Goal: Information Seeking & Learning: Learn about a topic

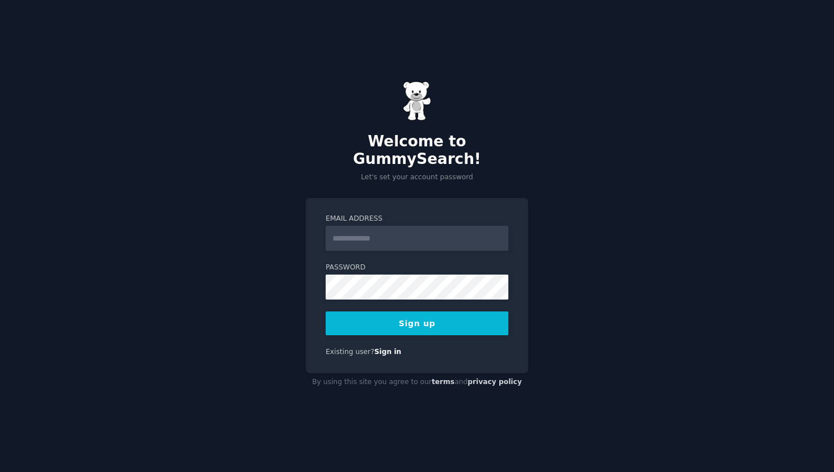
click at [419, 235] on input "Email Address" at bounding box center [417, 238] width 183 height 25
click at [398, 237] on input "Email Address" at bounding box center [417, 238] width 183 height 25
type input "***"
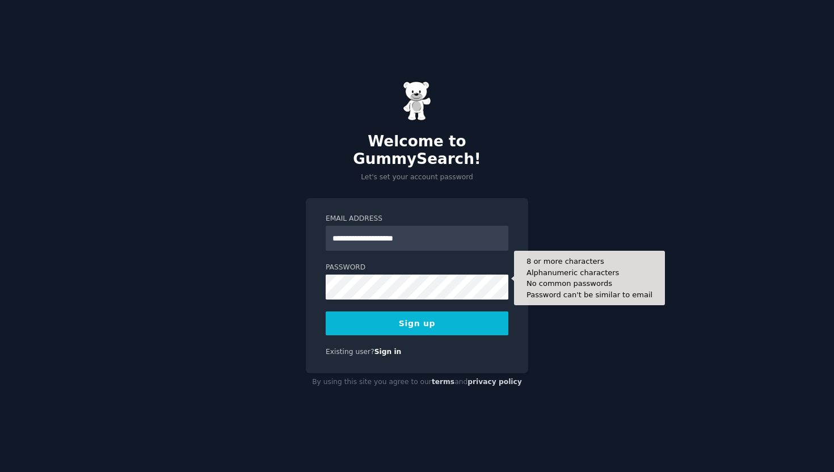
type input "**********"
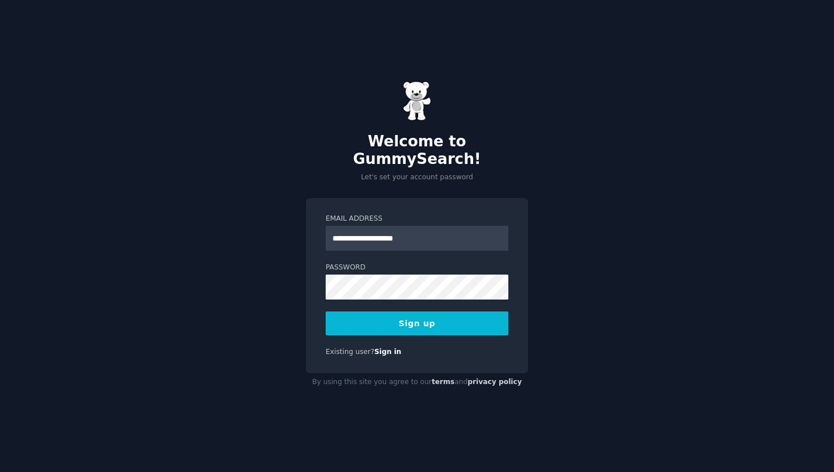
click at [409, 318] on button "Sign up" at bounding box center [417, 323] width 183 height 24
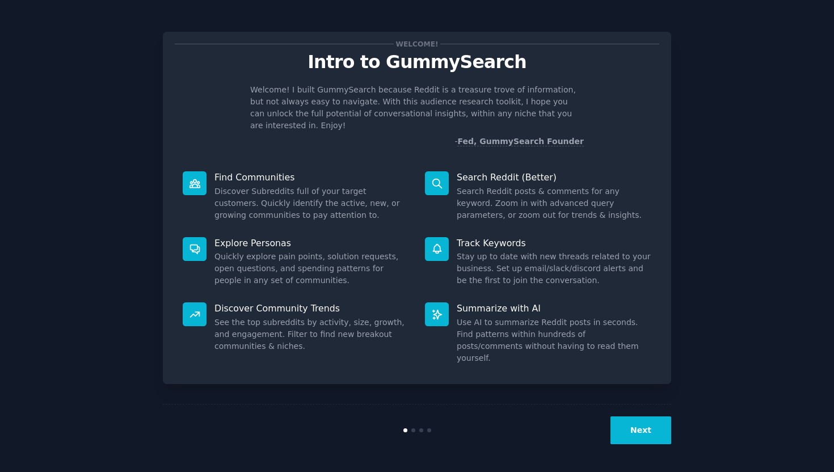
click at [624, 418] on button "Next" at bounding box center [640, 430] width 61 height 28
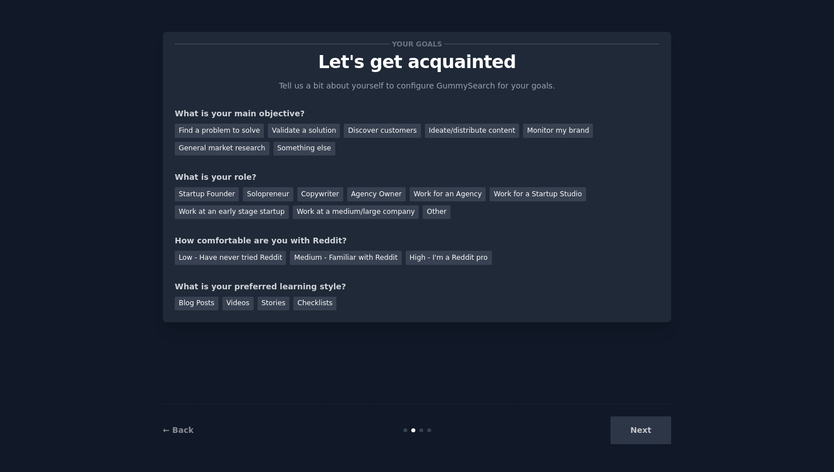
click at [635, 429] on div "Next" at bounding box center [586, 430] width 170 height 28
click at [207, 197] on div "Startup Founder" at bounding box center [207, 194] width 64 height 14
click at [248, 128] on div "Find a problem to solve" at bounding box center [219, 131] width 89 height 14
click at [310, 129] on div "Validate a solution" at bounding box center [304, 131] width 72 height 14
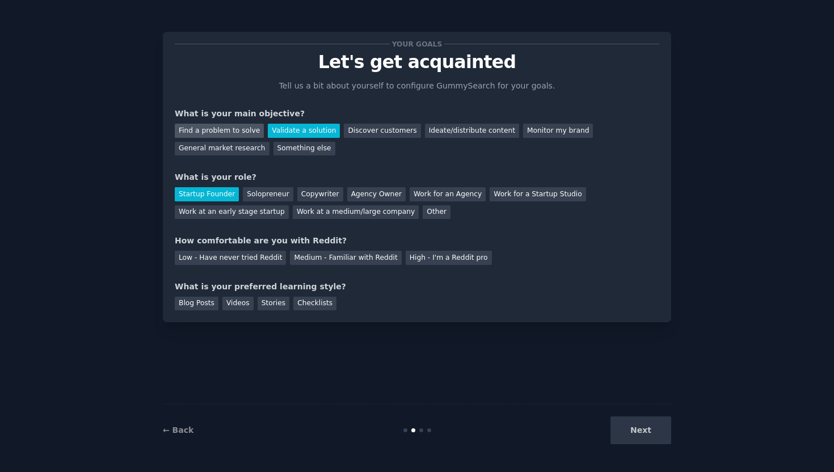
click at [229, 125] on div "Find a problem to solve" at bounding box center [219, 131] width 89 height 14
click at [265, 261] on div "Low - Have never tried Reddit" at bounding box center [230, 258] width 111 height 14
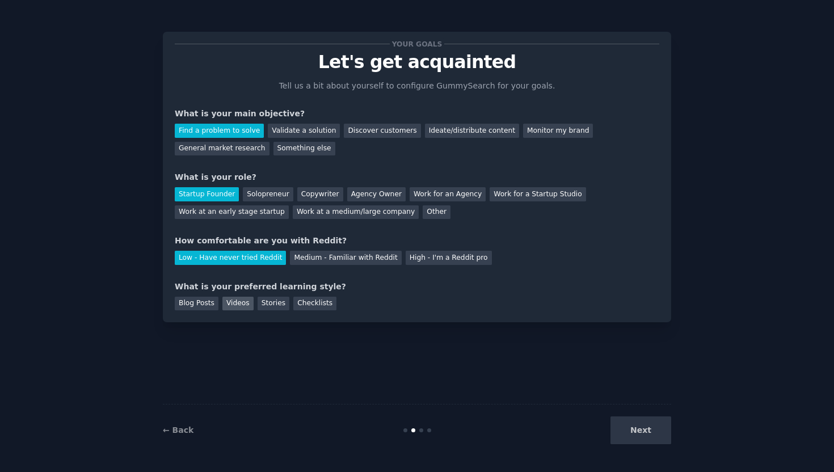
click at [239, 306] on div "Videos" at bounding box center [237, 304] width 31 height 14
click at [640, 426] on button "Next" at bounding box center [640, 430] width 61 height 28
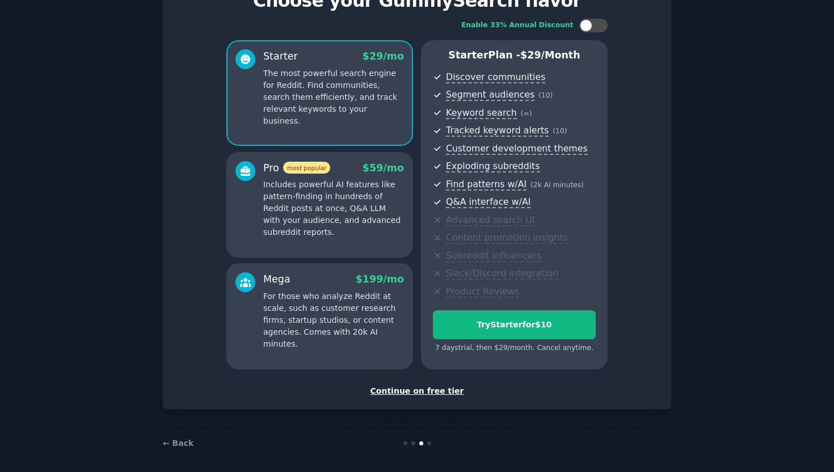
scroll to position [66, 0]
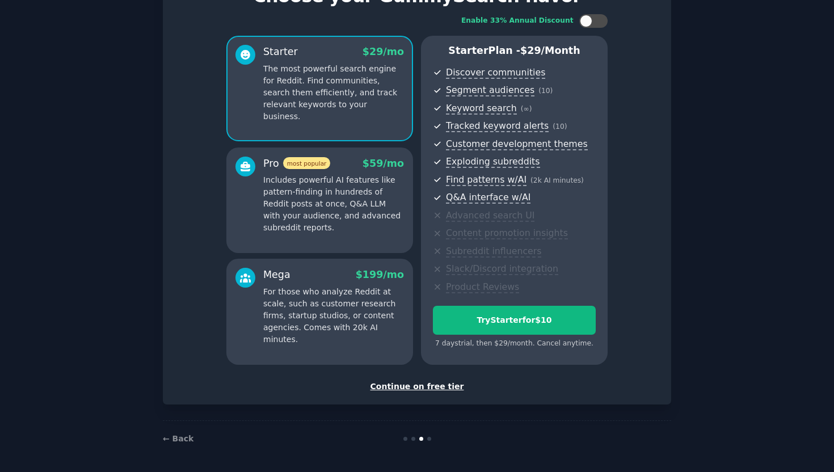
click at [435, 383] on div "Continue on free tier" at bounding box center [417, 387] width 484 height 12
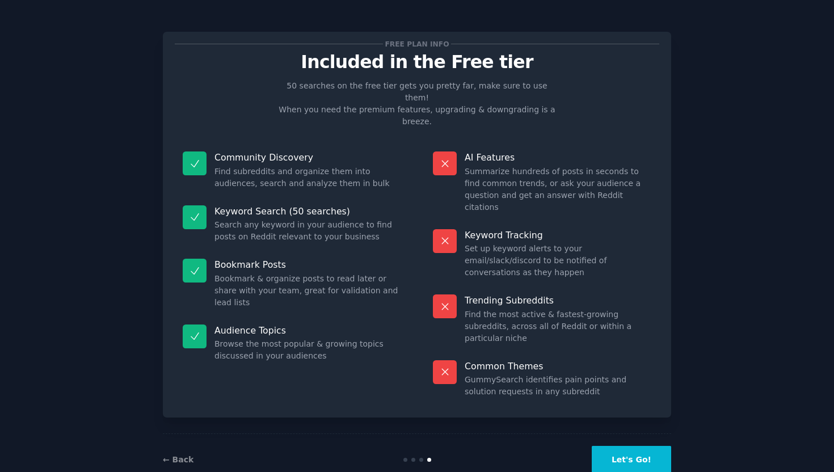
click at [608, 446] on button "Let's Go!" at bounding box center [631, 460] width 79 height 28
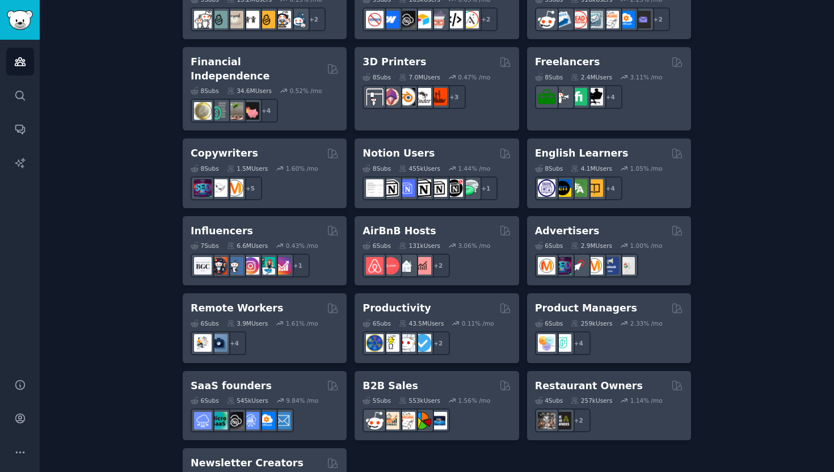
scroll to position [703, 0]
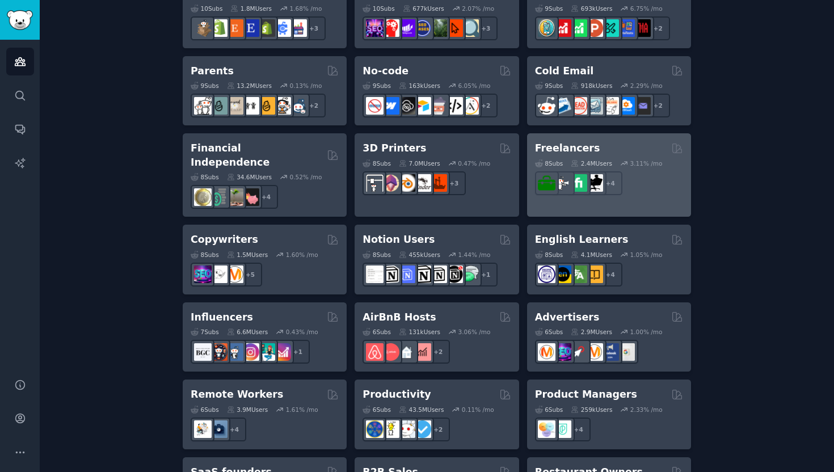
click at [622, 153] on div "Freelancers" at bounding box center [609, 148] width 148 height 14
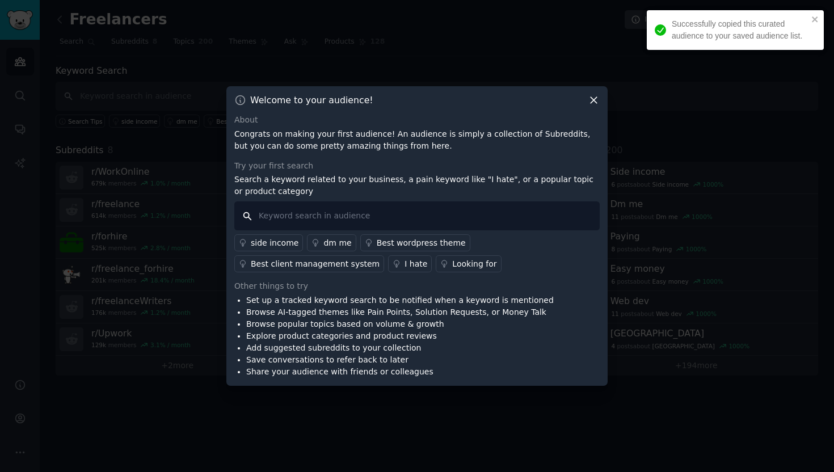
click at [304, 214] on input "text" at bounding box center [416, 215] width 365 height 29
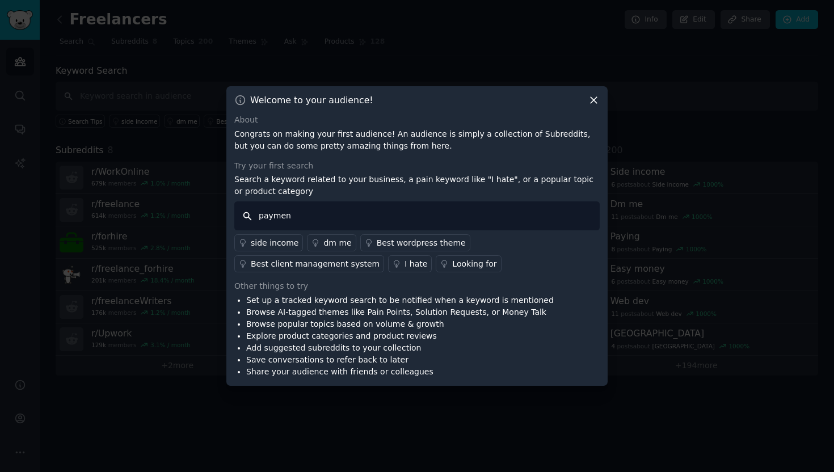
type input "payment"
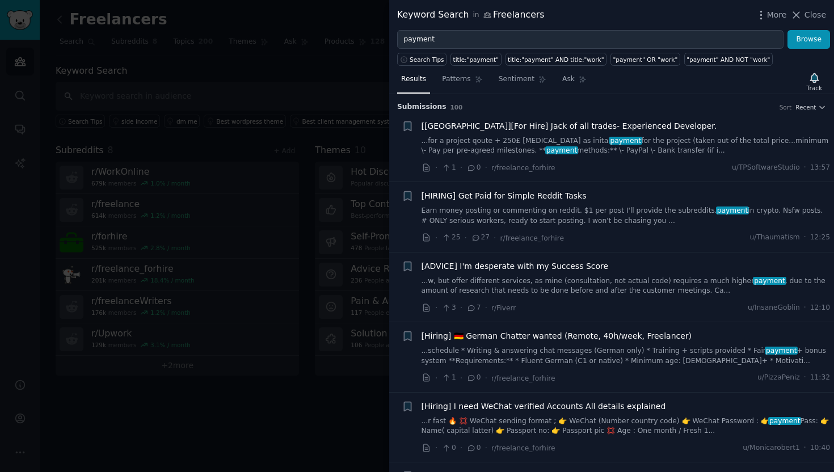
click at [533, 196] on span "[HIRING] Get Paid for Simple Reddit Tasks" at bounding box center [503, 196] width 165 height 12
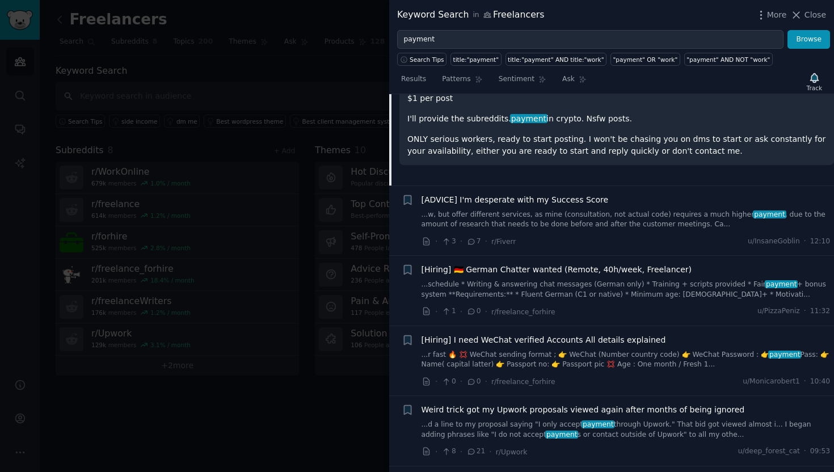
scroll to position [237, 0]
click at [591, 278] on div "[Hiring] 🇩🇪 German Chatter wanted (Remote, 40h/week, Freelancer) ...schedule * …" at bounding box center [625, 281] width 409 height 36
click at [594, 274] on span "[Hiring] 🇩🇪 German Chatter wanted (Remote, 40h/week, Freelancer)" at bounding box center [556, 269] width 271 height 12
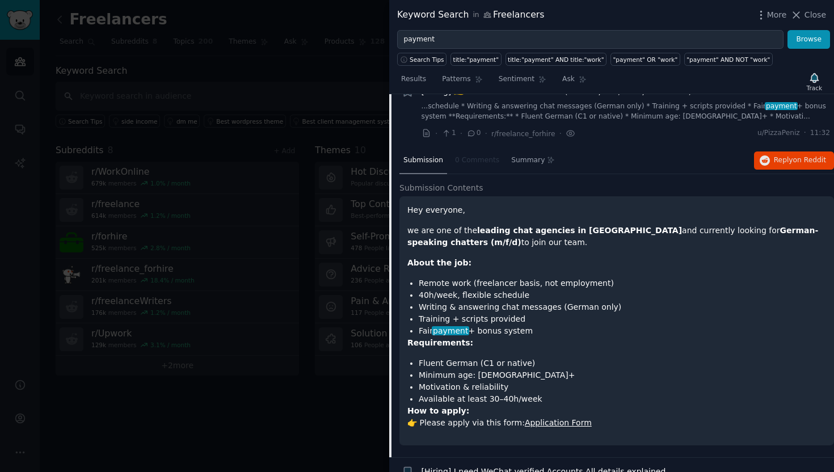
scroll to position [245, 0]
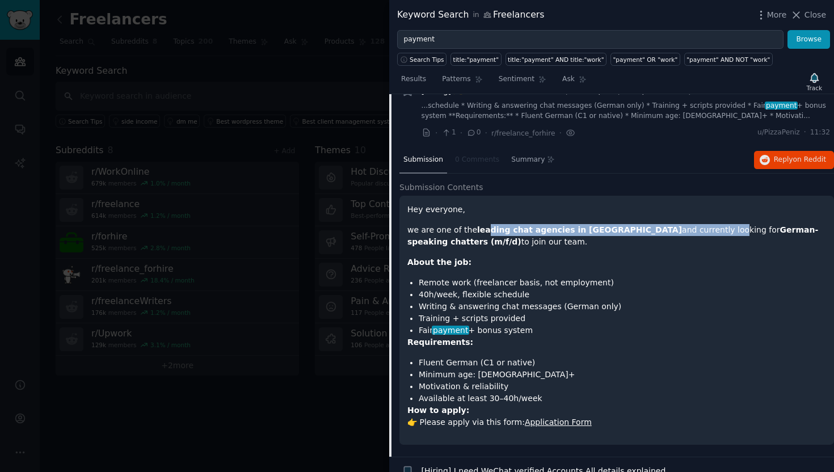
drag, startPoint x: 485, startPoint y: 231, endPoint x: 654, endPoint y: 232, distance: 169.0
click at [654, 232] on p "we are one of the leading chat agencies in Europe and currently looking for Ger…" at bounding box center [616, 236] width 419 height 24
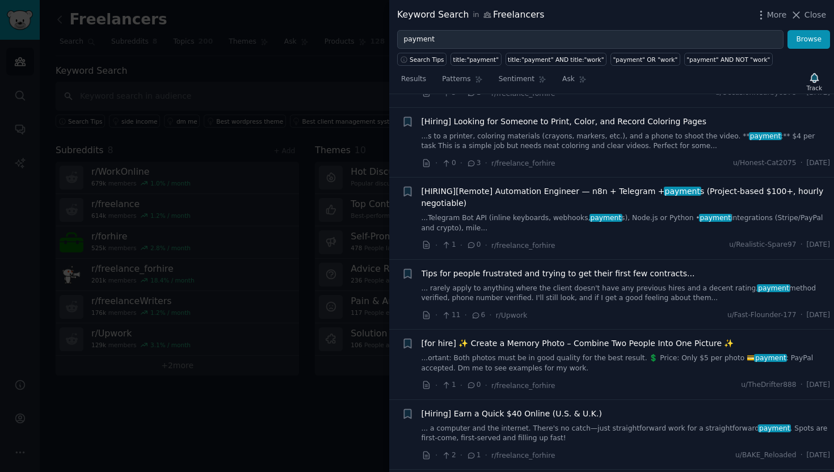
scroll to position [2159, 0]
click at [652, 211] on div "[HIRING][Remote] Automation Engineer — n8n + Telegram + payment s (Project-base…" at bounding box center [625, 211] width 409 height 48
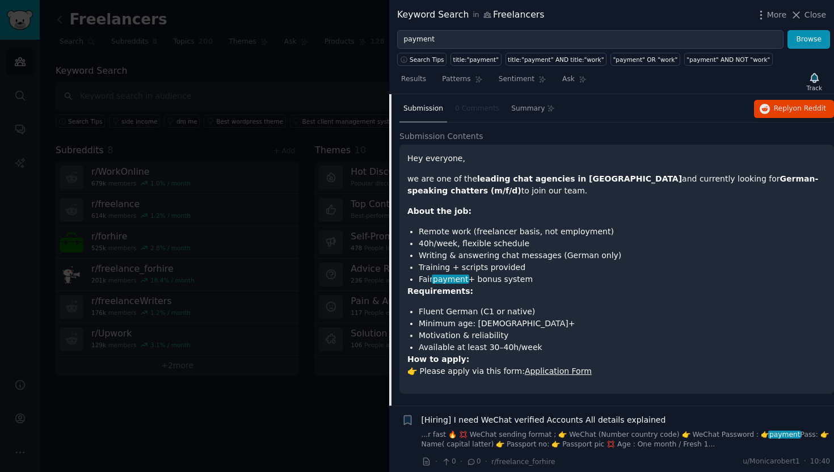
scroll to position [0, 0]
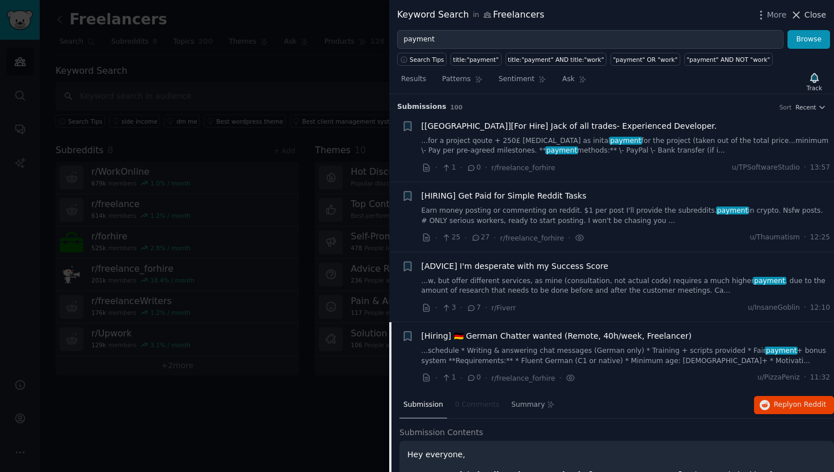
click at [817, 14] on span "Close" at bounding box center [815, 15] width 22 height 12
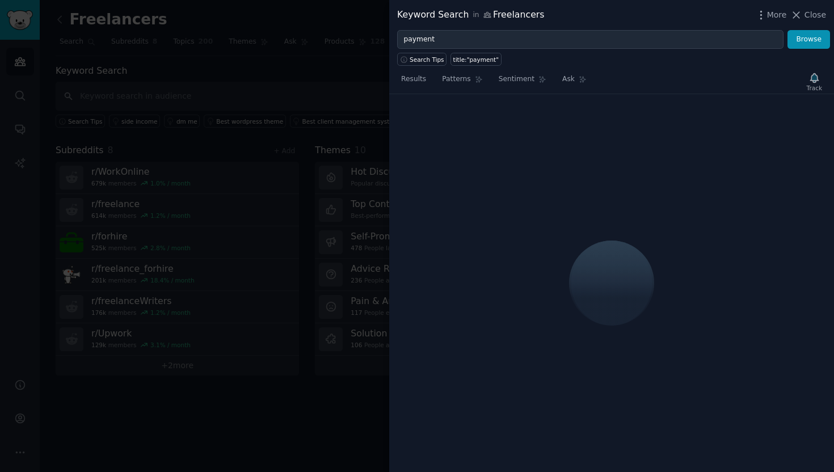
click at [353, 195] on div at bounding box center [417, 236] width 834 height 472
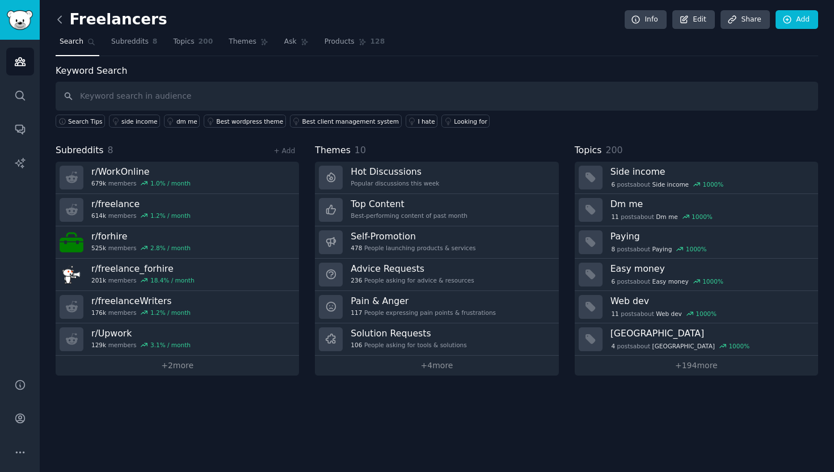
click at [58, 20] on icon at bounding box center [59, 19] width 3 height 7
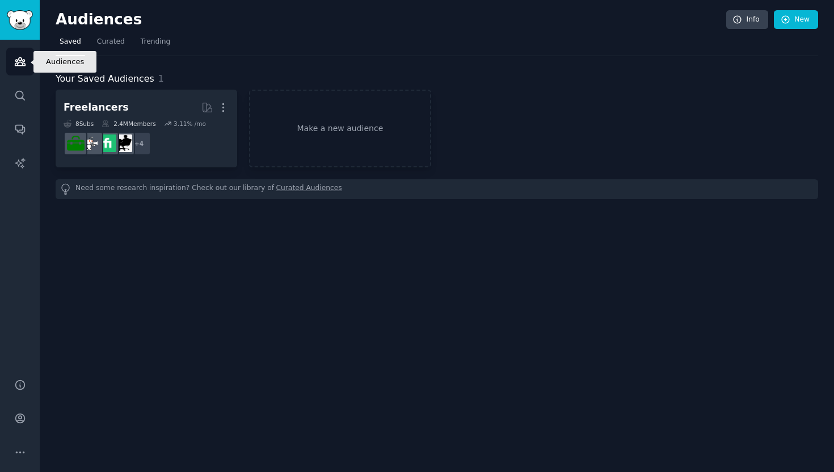
click at [14, 64] on icon "Sidebar" at bounding box center [20, 62] width 12 height 12
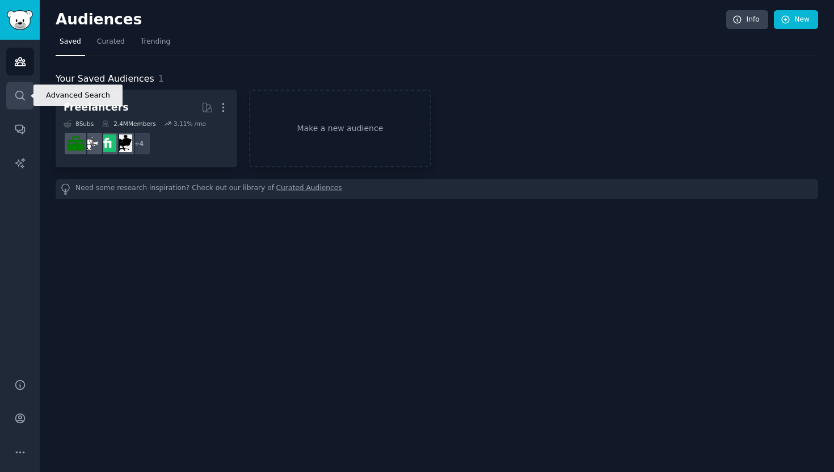
click at [14, 88] on link "Search" at bounding box center [20, 96] width 28 height 28
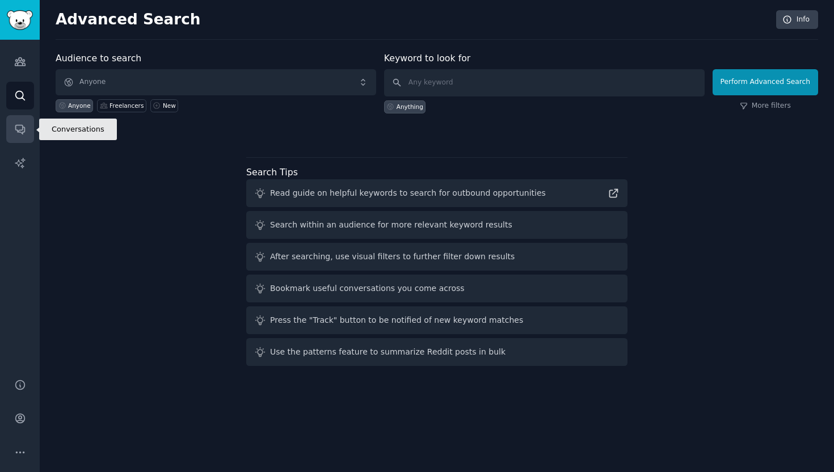
click at [20, 125] on icon "Sidebar" at bounding box center [20, 129] width 12 height 12
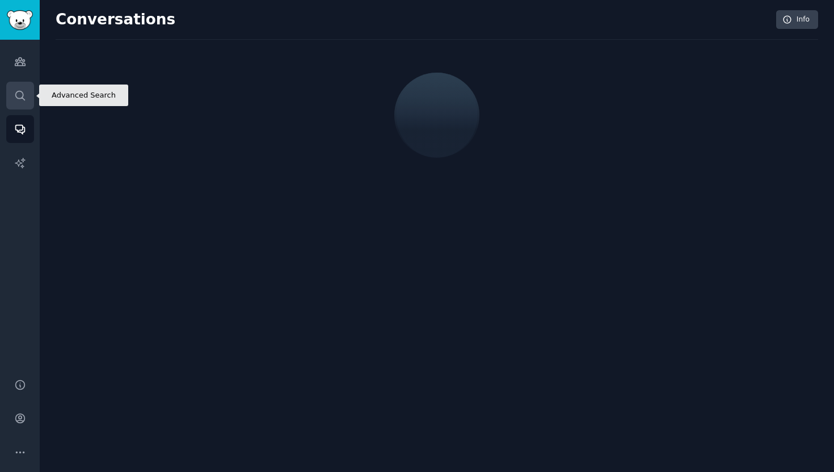
click at [24, 100] on icon "Sidebar" at bounding box center [19, 95] width 9 height 9
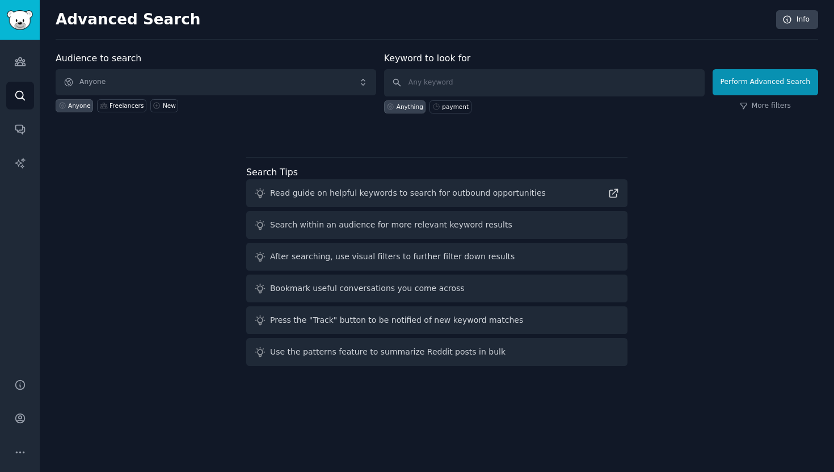
click at [371, 196] on div "Read guide on helpful keywords to search for outbound opportunities" at bounding box center [408, 193] width 276 height 12
click at [617, 195] on icon at bounding box center [613, 193] width 12 height 12
